Goal: Task Accomplishment & Management: Use online tool/utility

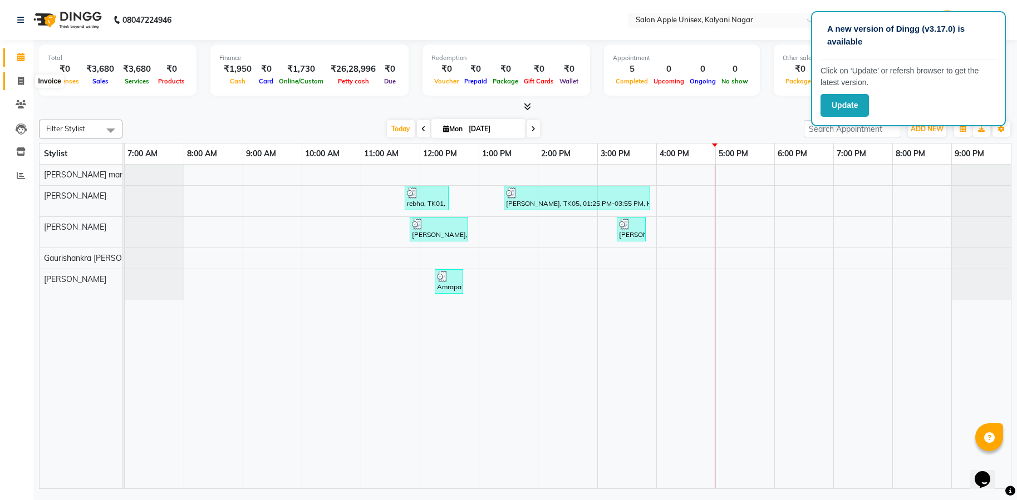
click at [24, 83] on span at bounding box center [20, 81] width 19 height 13
select select "service"
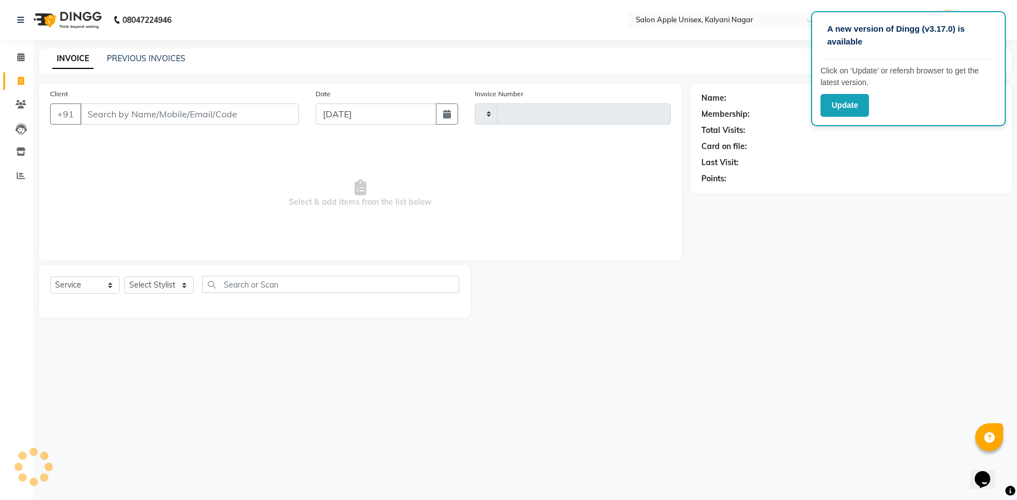
type input "1705"
select select "119"
click at [126, 115] on input "Client" at bounding box center [189, 114] width 219 height 21
click at [184, 285] on select "Select Stylist [PERSON_NAME] Gaurishankra [PERSON_NAME] (Owner) [PERSON_NAME] M…" at bounding box center [164, 285] width 80 height 17
select select "89815"
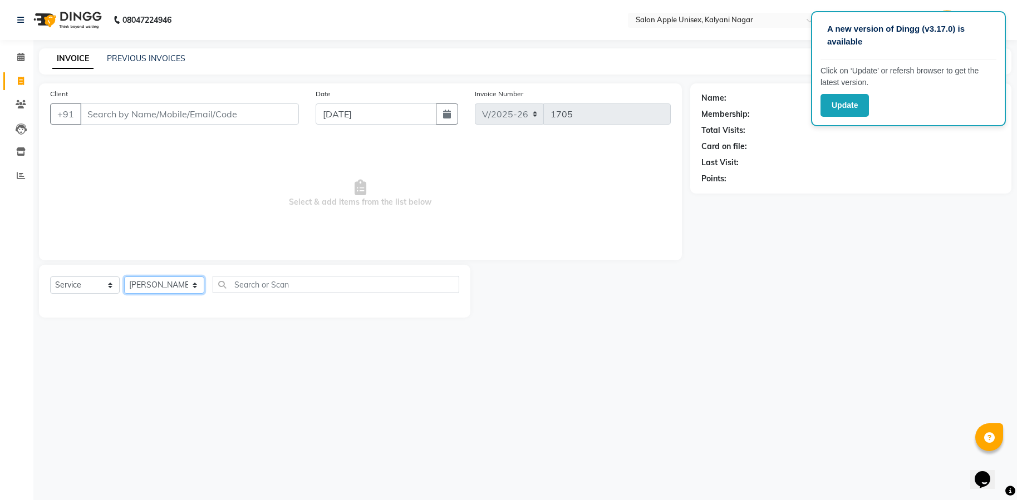
click at [124, 277] on select "Select Stylist [PERSON_NAME] Gaurishankra [PERSON_NAME] (Owner) [PERSON_NAME] M…" at bounding box center [164, 285] width 80 height 17
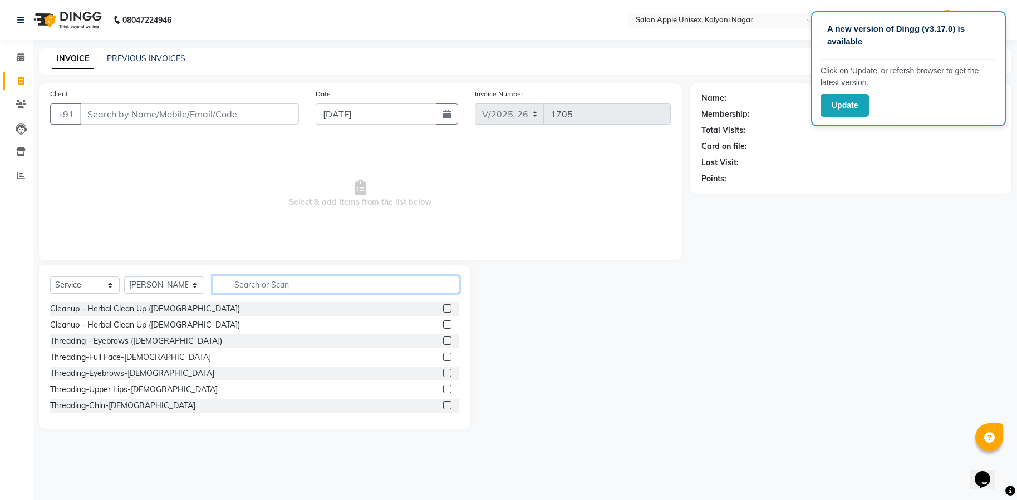
click at [259, 289] on input "text" at bounding box center [336, 284] width 247 height 17
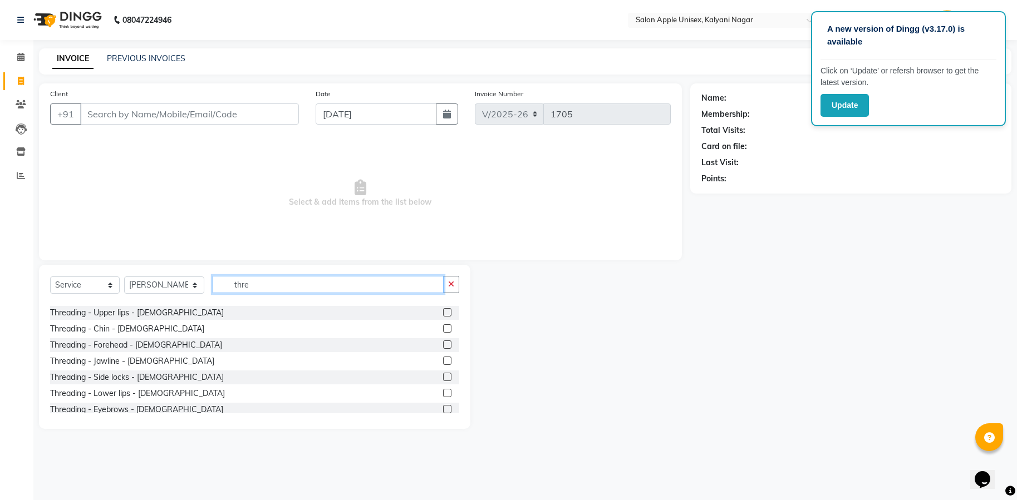
scroll to position [195, 0]
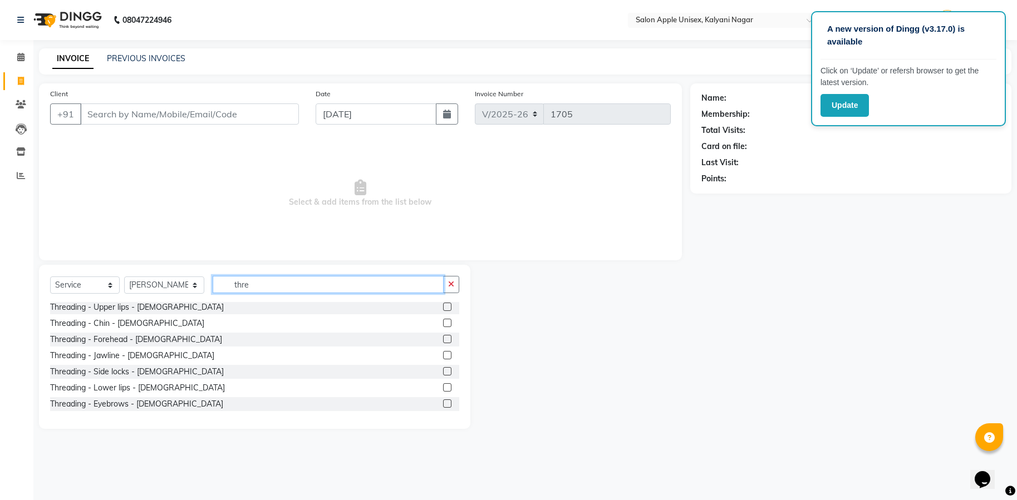
type input "thre"
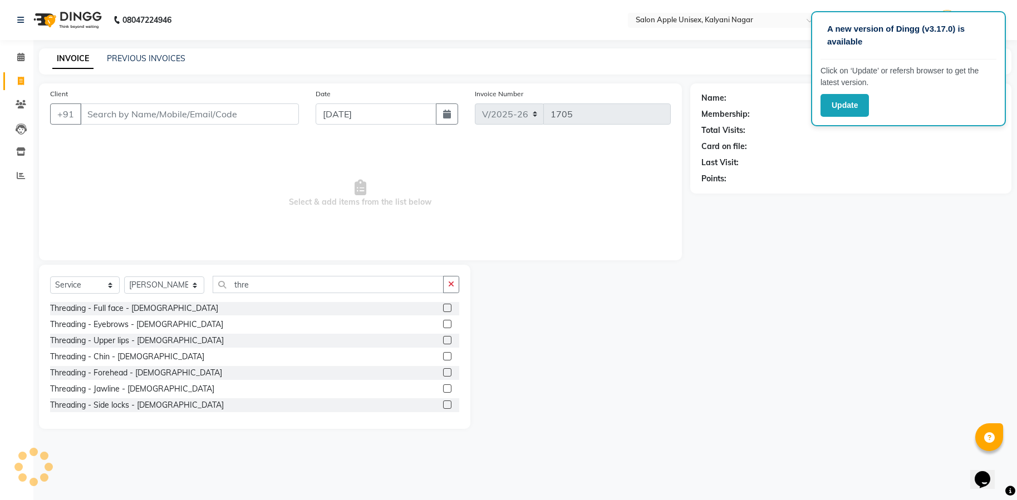
click at [96, 331] on div "Threading - Eyebrows - [DEMOGRAPHIC_DATA]" at bounding box center [254, 325] width 409 height 14
click at [97, 322] on div "Threading - Eyebrows - [DEMOGRAPHIC_DATA]" at bounding box center [136, 325] width 173 height 12
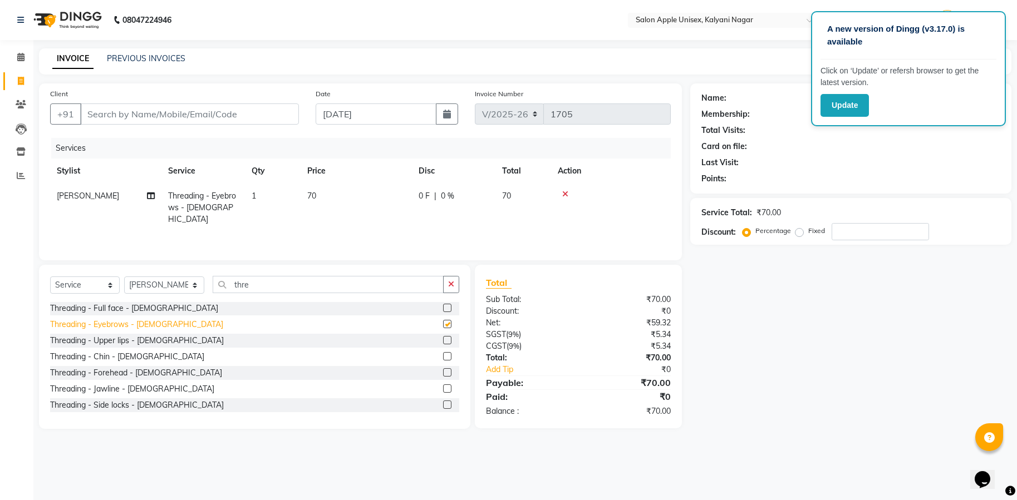
checkbox input "false"
click at [307, 295] on div "Select Service Product Membership Package Voucher Prepaid Gift Card Select Styl…" at bounding box center [254, 289] width 409 height 26
click at [105, 110] on input "Client" at bounding box center [189, 114] width 219 height 21
click at [173, 111] on input "Client" at bounding box center [189, 114] width 219 height 21
click at [262, 275] on div "Select Service Product Membership Package Voucher Prepaid Gift Card Select Styl…" at bounding box center [254, 347] width 431 height 164
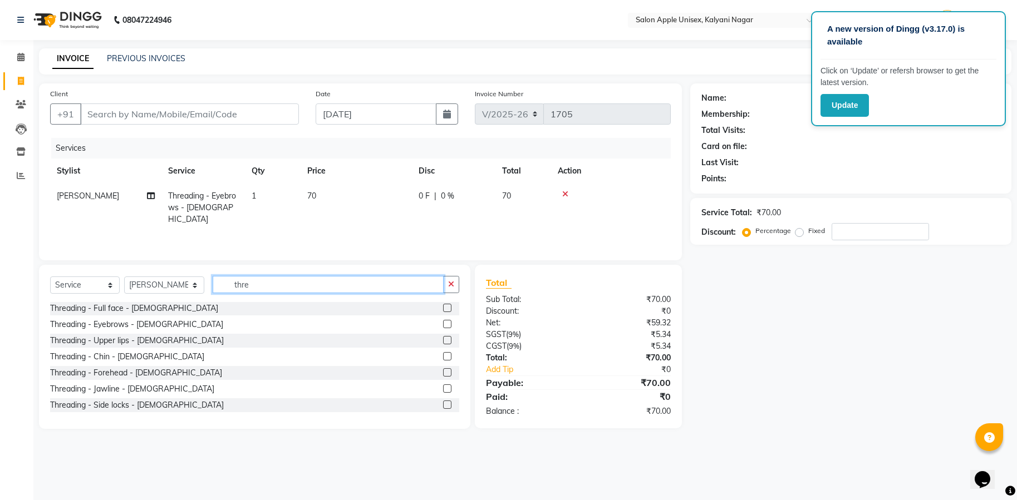
click at [265, 289] on input "thre" at bounding box center [328, 284] width 231 height 17
type input "t"
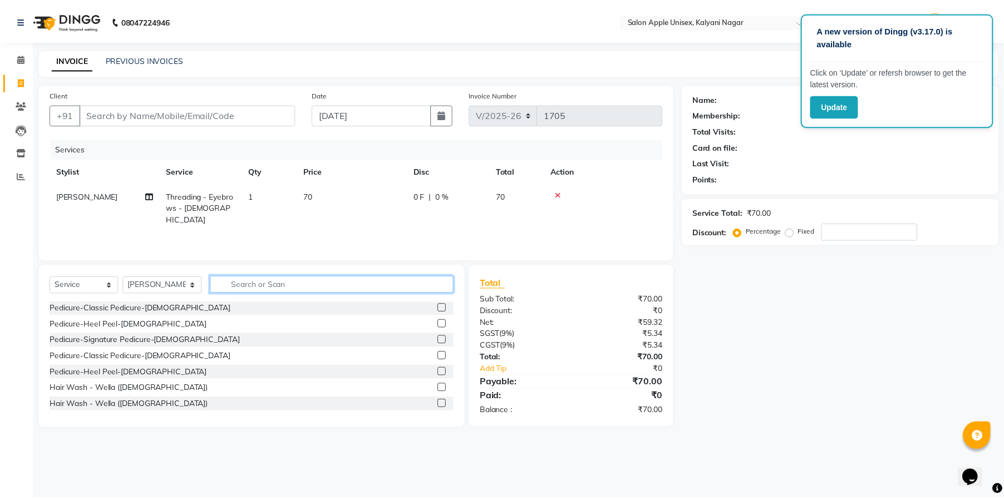
scroll to position [695, 0]
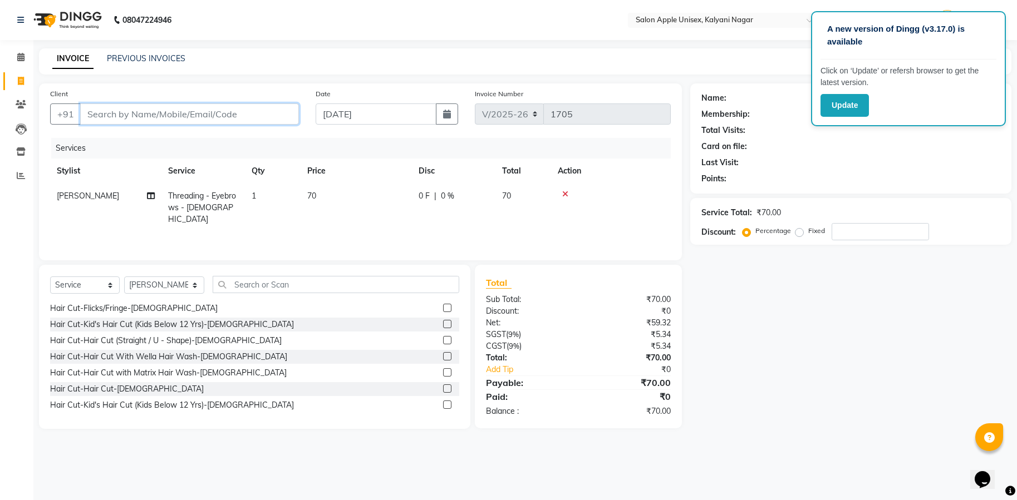
click at [195, 106] on input "Client" at bounding box center [189, 114] width 219 height 21
type input "8"
type input "0"
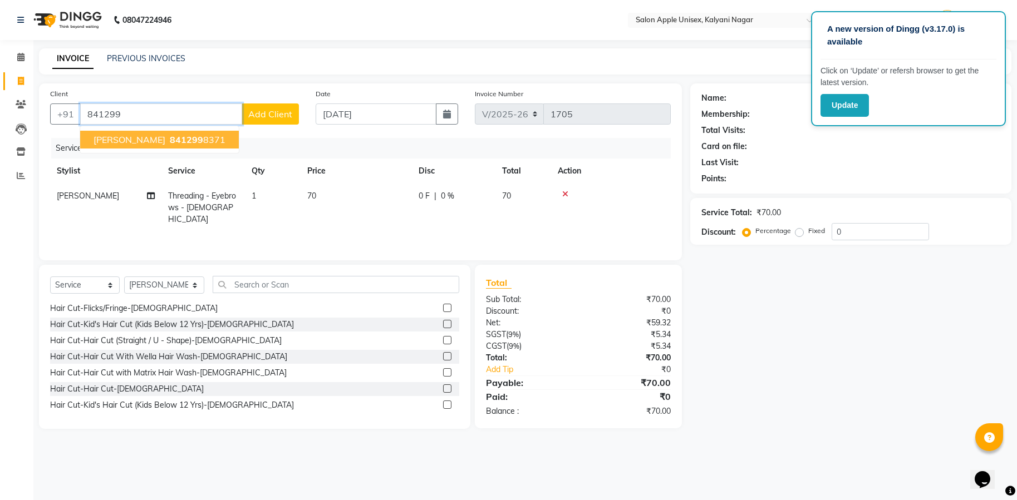
click at [204, 135] on ngb-highlight "841299 8371" at bounding box center [197, 139] width 58 height 11
type input "8412998371"
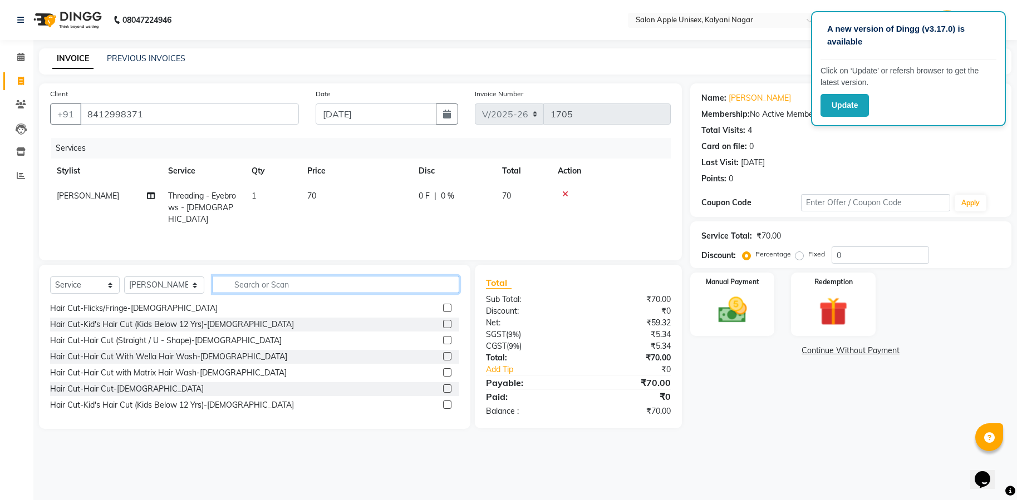
click at [296, 287] on input "text" at bounding box center [336, 284] width 247 height 17
click at [302, 286] on input "text" at bounding box center [336, 284] width 247 height 17
click at [314, 288] on input "text" at bounding box center [336, 284] width 247 height 17
click at [785, 309] on div "Manual Payment Redemption" at bounding box center [851, 304] width 338 height 63
click at [757, 317] on div "Manual Payment" at bounding box center [732, 305] width 88 height 66
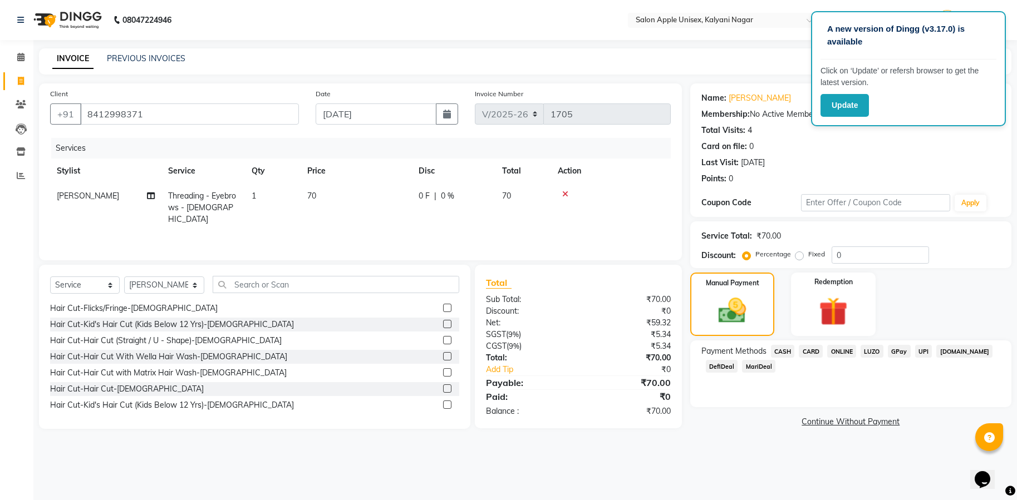
click at [838, 348] on span "ONLINE" at bounding box center [841, 351] width 29 height 13
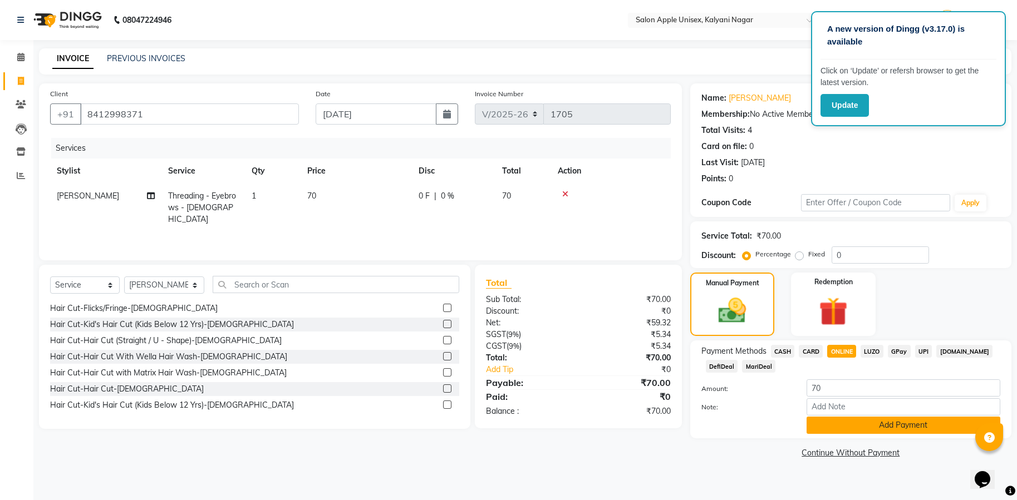
click at [878, 427] on button "Add Payment" at bounding box center [903, 425] width 194 height 17
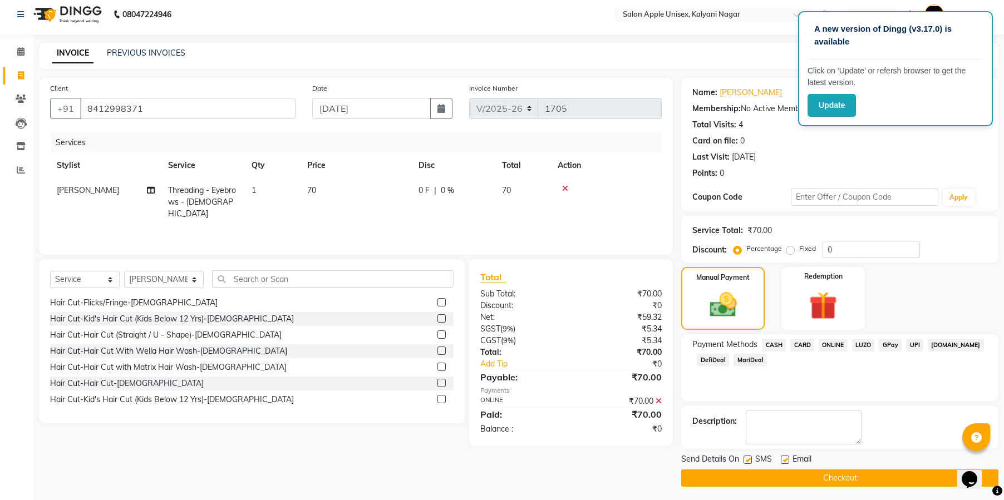
scroll to position [9, 0]
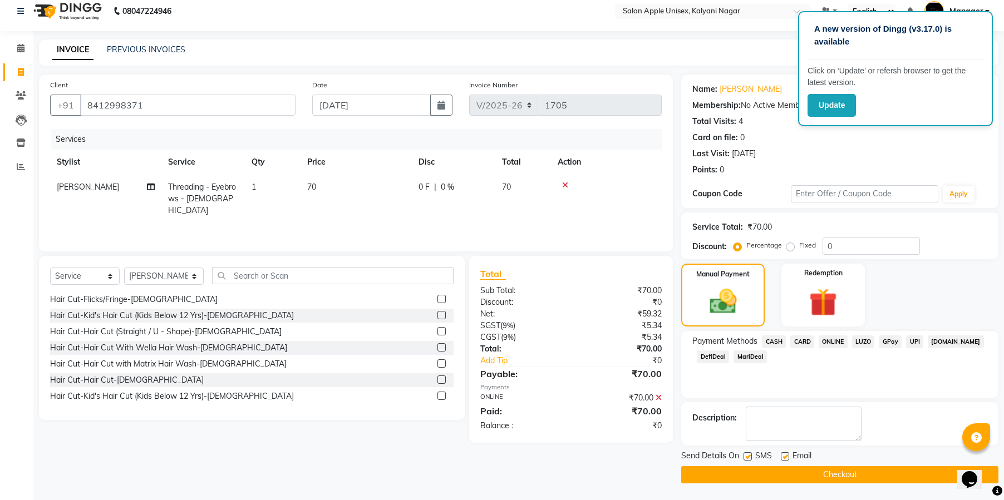
click at [835, 470] on button "Checkout" at bounding box center [839, 474] width 317 height 17
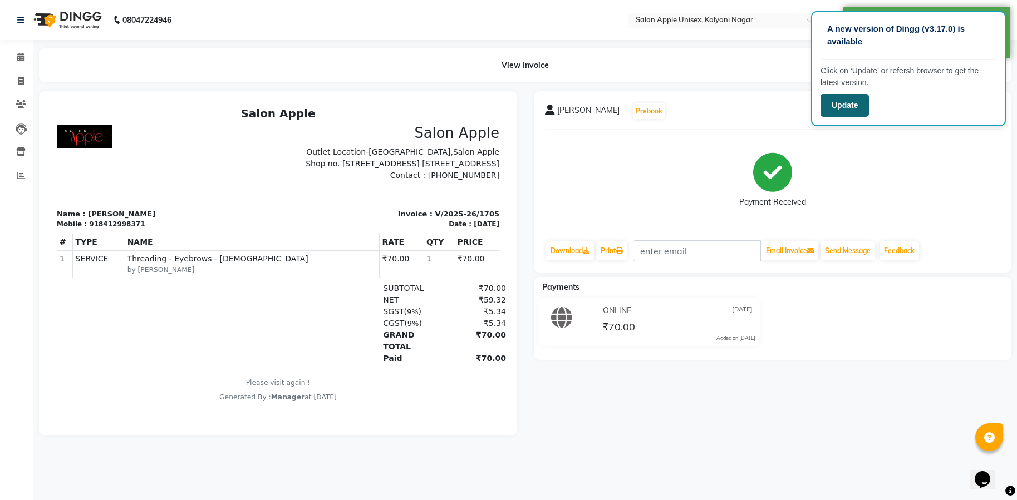
click at [838, 109] on button "Update" at bounding box center [844, 105] width 48 height 23
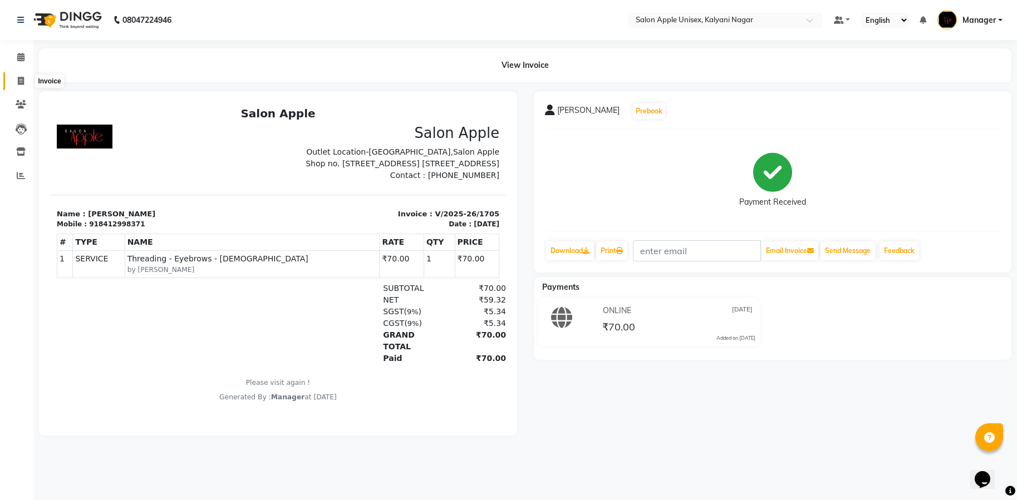
click at [21, 78] on icon at bounding box center [21, 81] width 6 height 8
select select "service"
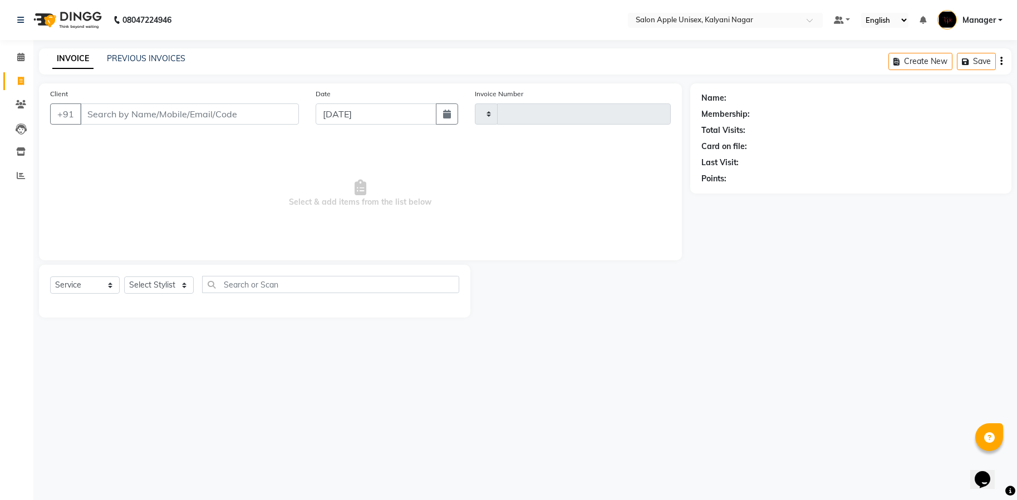
type input "1706"
select select "119"
click at [134, 105] on input "Client" at bounding box center [189, 114] width 219 height 21
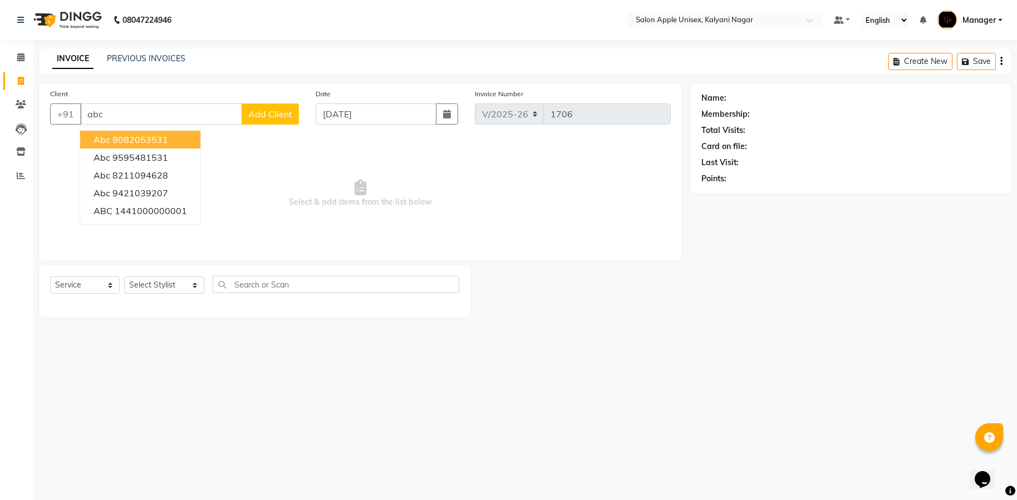
click at [141, 138] on ngb-highlight "9082053531" at bounding box center [140, 139] width 56 height 11
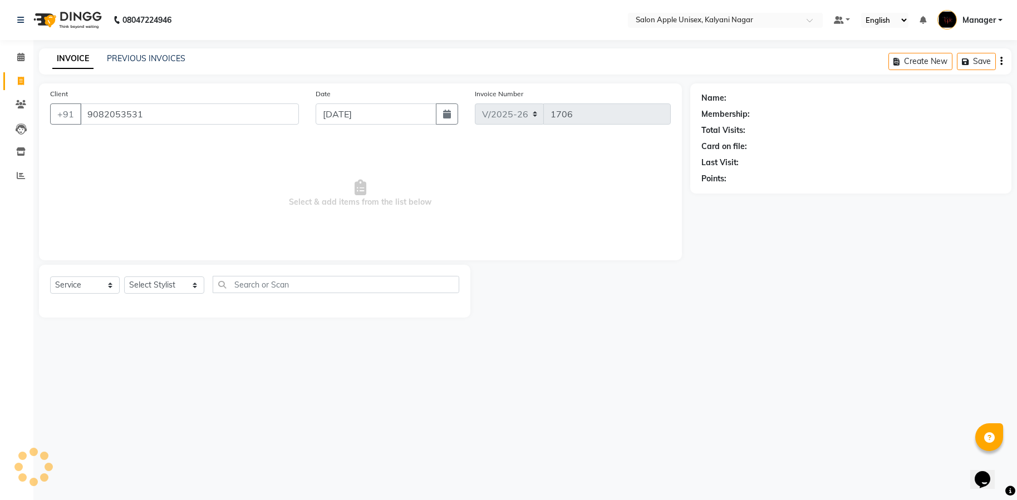
type input "9082053531"
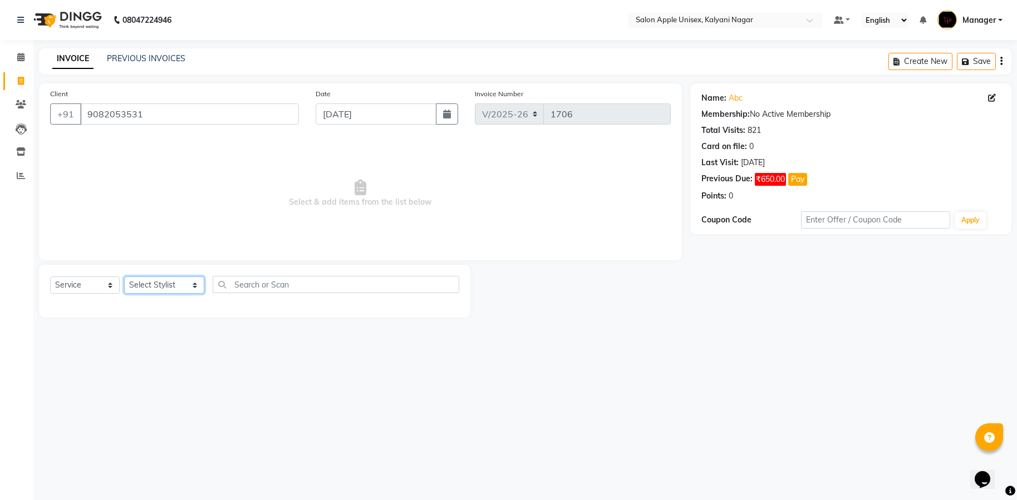
click at [187, 282] on select "Select Stylist [PERSON_NAME] Gaurishankra [PERSON_NAME] (Owner) [PERSON_NAME] M…" at bounding box center [164, 285] width 80 height 17
select select "67553"
click at [124, 277] on select "Select Stylist [PERSON_NAME] Gaurishankra [PERSON_NAME] (Owner) [PERSON_NAME] M…" at bounding box center [164, 285] width 80 height 17
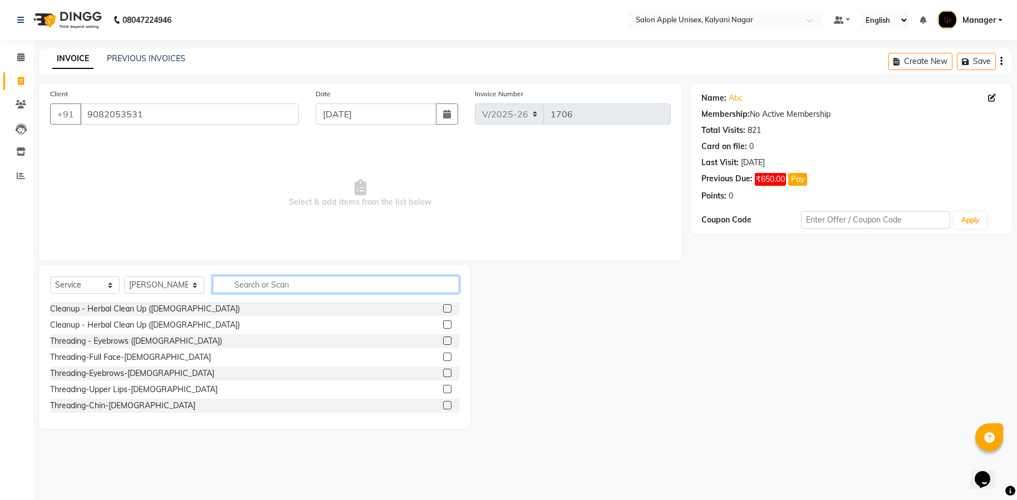
click at [290, 284] on input "text" at bounding box center [336, 284] width 247 height 17
type input "thre"
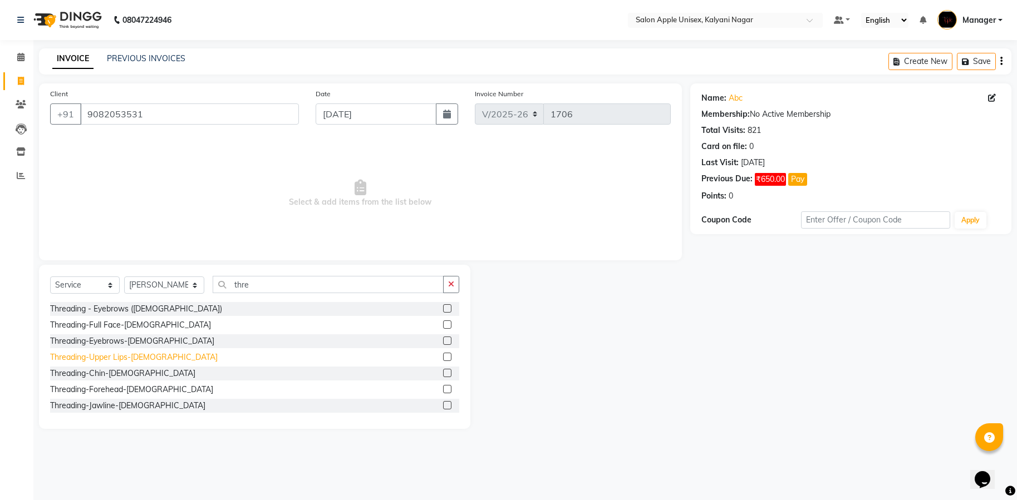
click at [116, 360] on div "Threading-Upper Lips-[DEMOGRAPHIC_DATA]" at bounding box center [134, 358] width 168 height 12
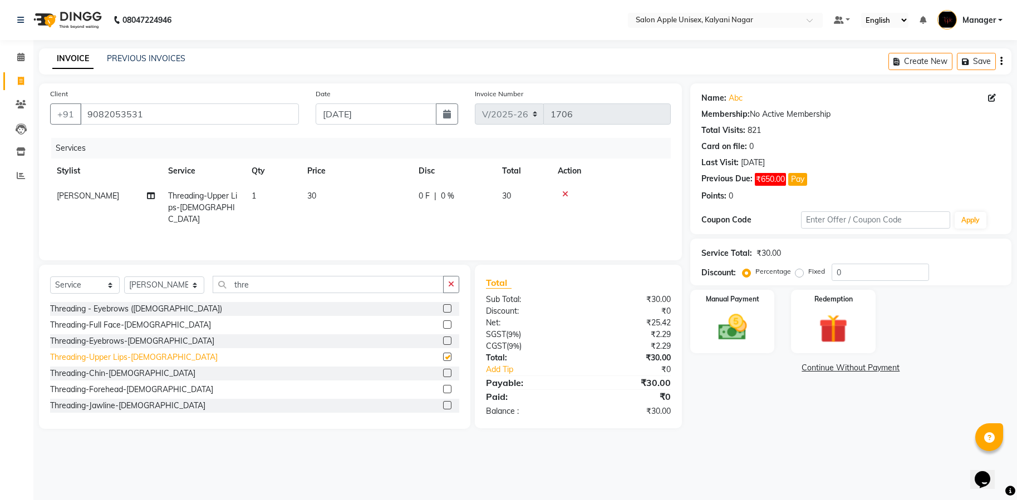
checkbox input "false"
click at [754, 327] on img at bounding box center [732, 328] width 48 height 35
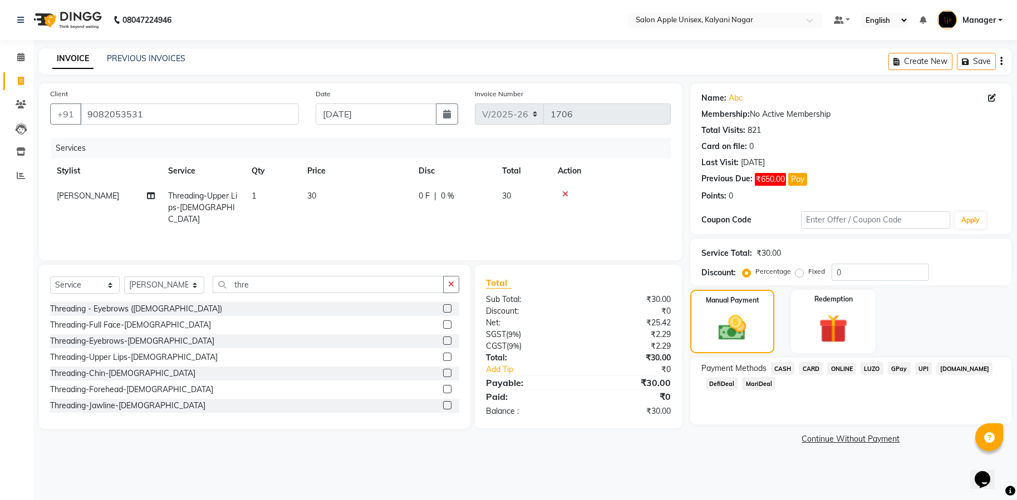
click at [840, 372] on span "ONLINE" at bounding box center [841, 368] width 29 height 13
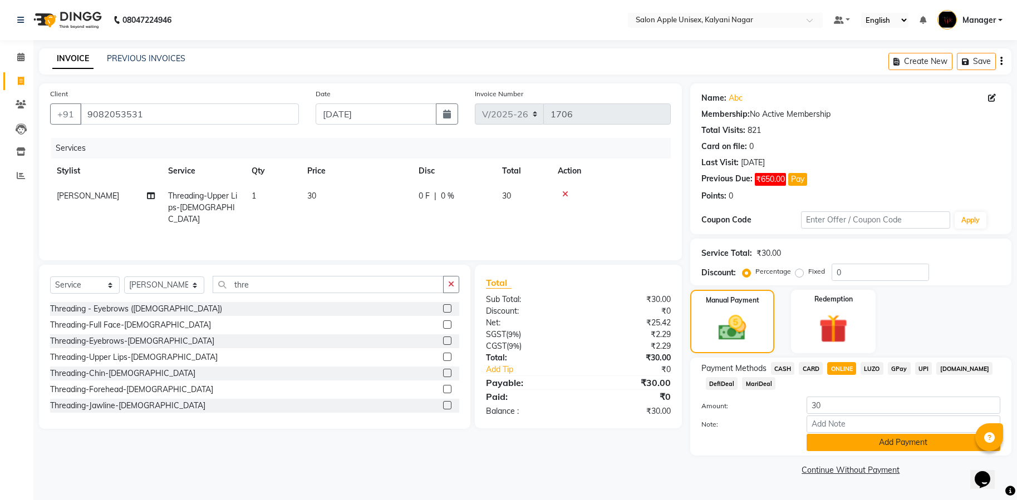
click at [865, 438] on button "Add Payment" at bounding box center [903, 442] width 194 height 17
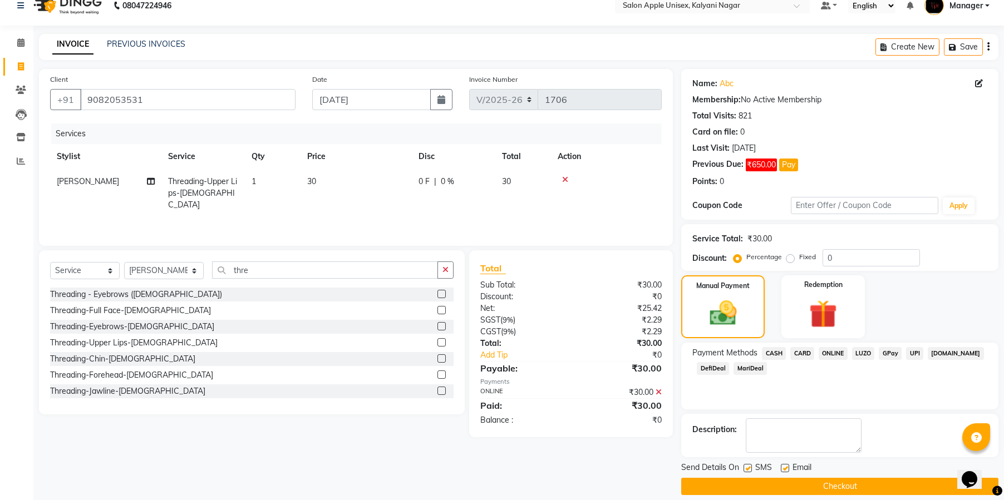
scroll to position [26, 0]
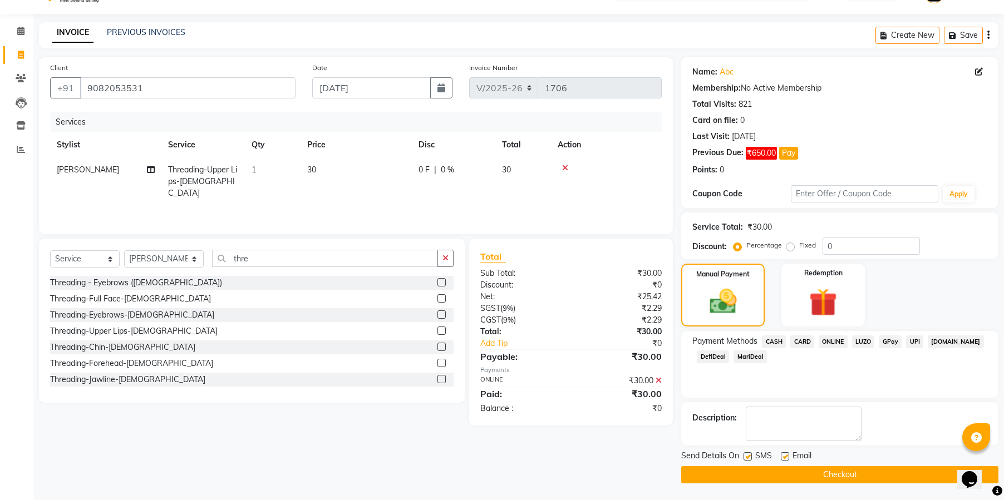
click at [744, 452] on div at bounding box center [747, 458] width 7 height 12
click at [790, 457] on div "Email" at bounding box center [801, 457] width 40 height 14
click at [746, 459] on label at bounding box center [748, 456] width 8 height 8
click at [746, 459] on input "checkbox" at bounding box center [747, 457] width 7 height 7
checkbox input "false"
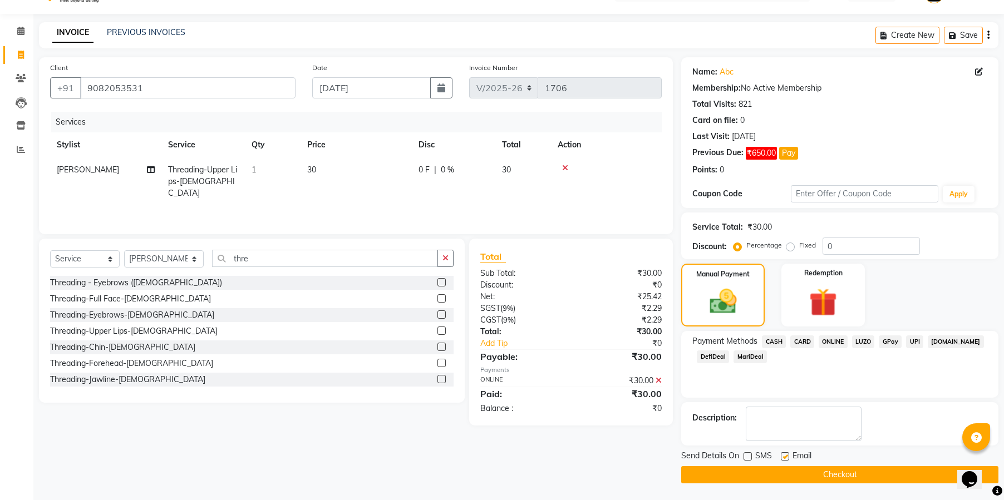
click at [783, 456] on label at bounding box center [785, 456] width 8 height 8
click at [783, 456] on input "checkbox" at bounding box center [784, 457] width 7 height 7
checkbox input "false"
click at [849, 477] on button "Checkout" at bounding box center [839, 474] width 317 height 17
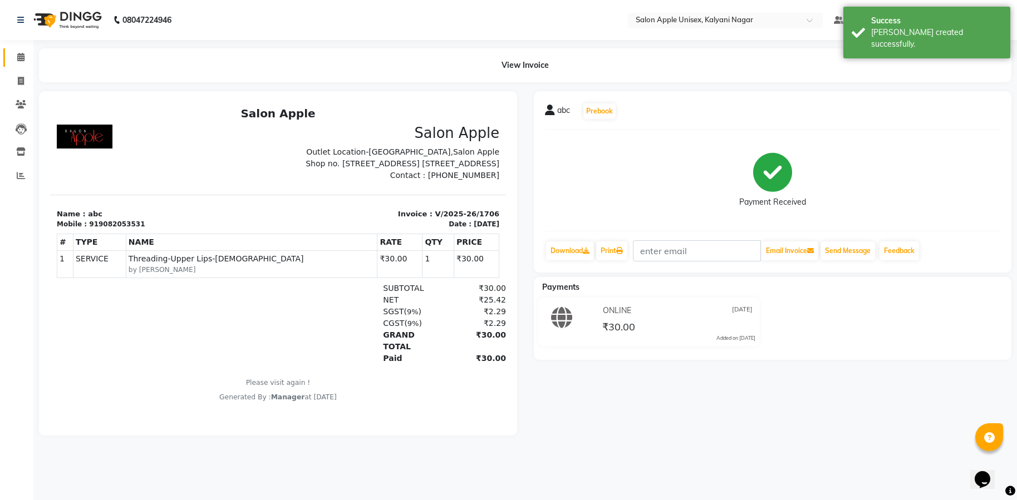
click at [23, 63] on link "Calendar" at bounding box center [16, 57] width 27 height 18
